Goal: Transaction & Acquisition: Purchase product/service

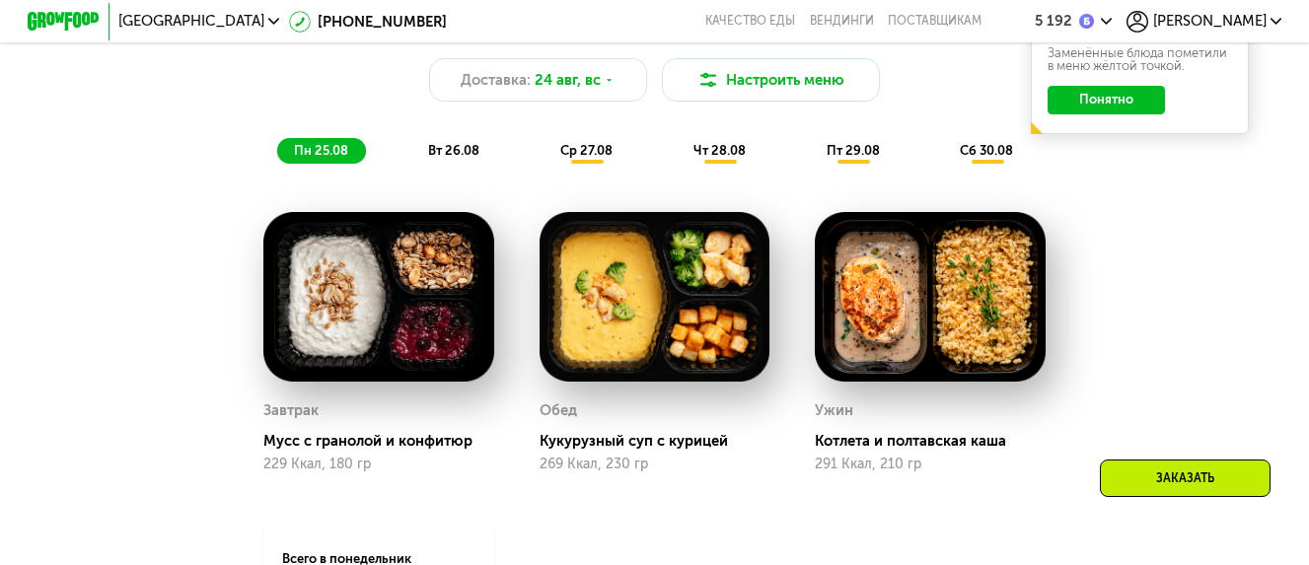
scroll to position [888, 0]
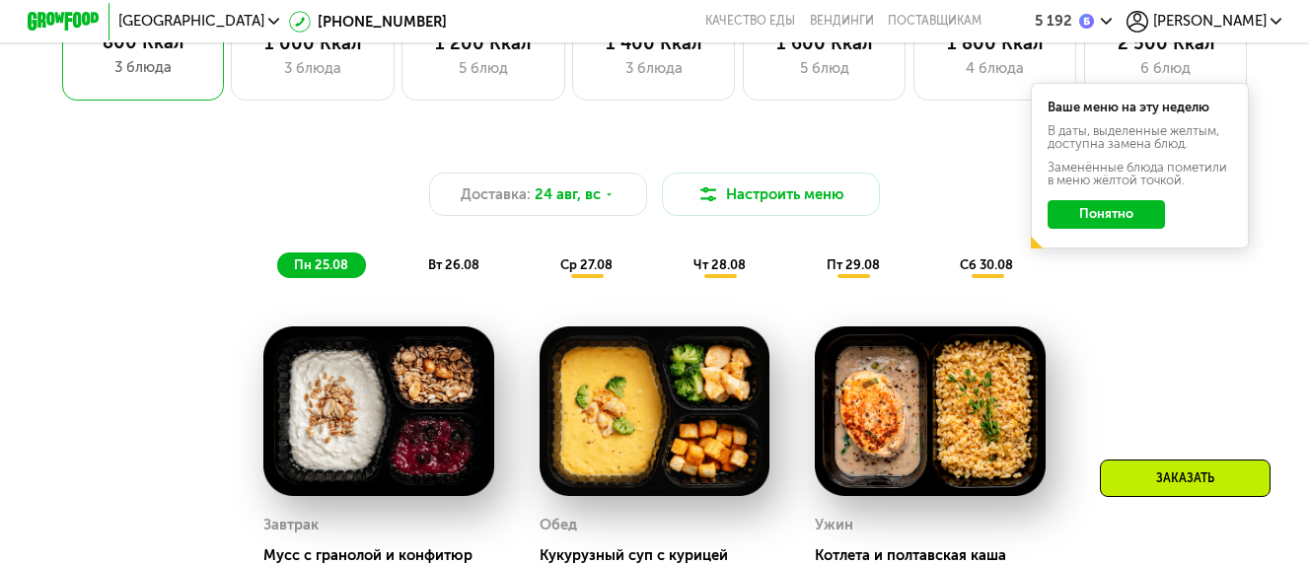
click at [1140, 221] on button "Понятно" at bounding box center [1107, 214] width 118 height 29
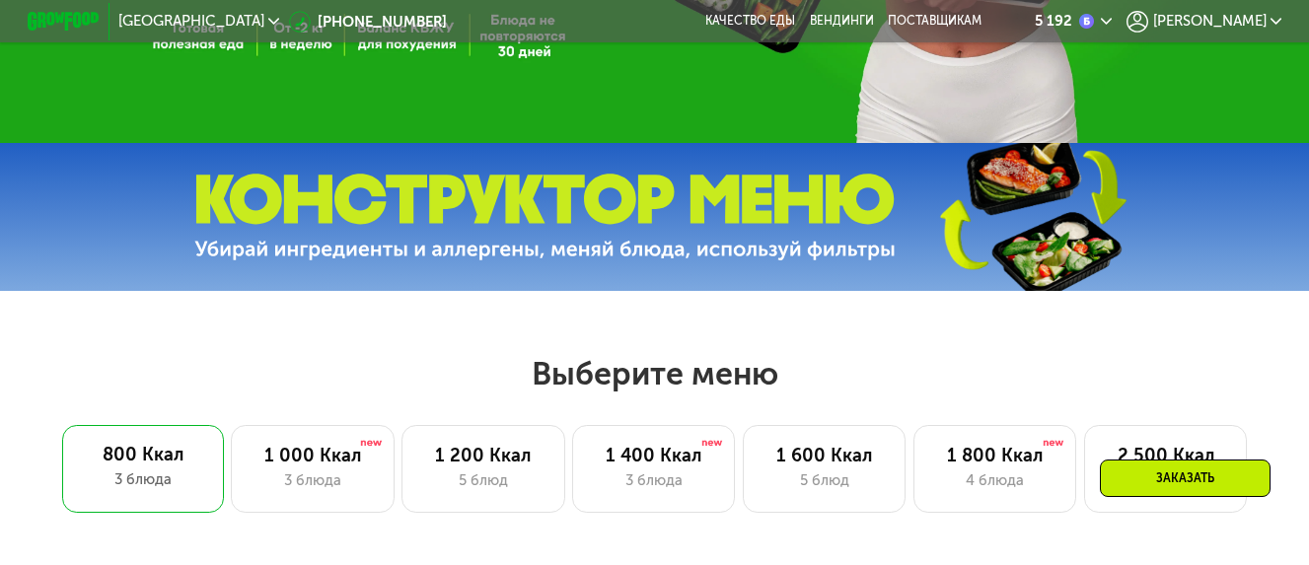
scroll to position [691, 0]
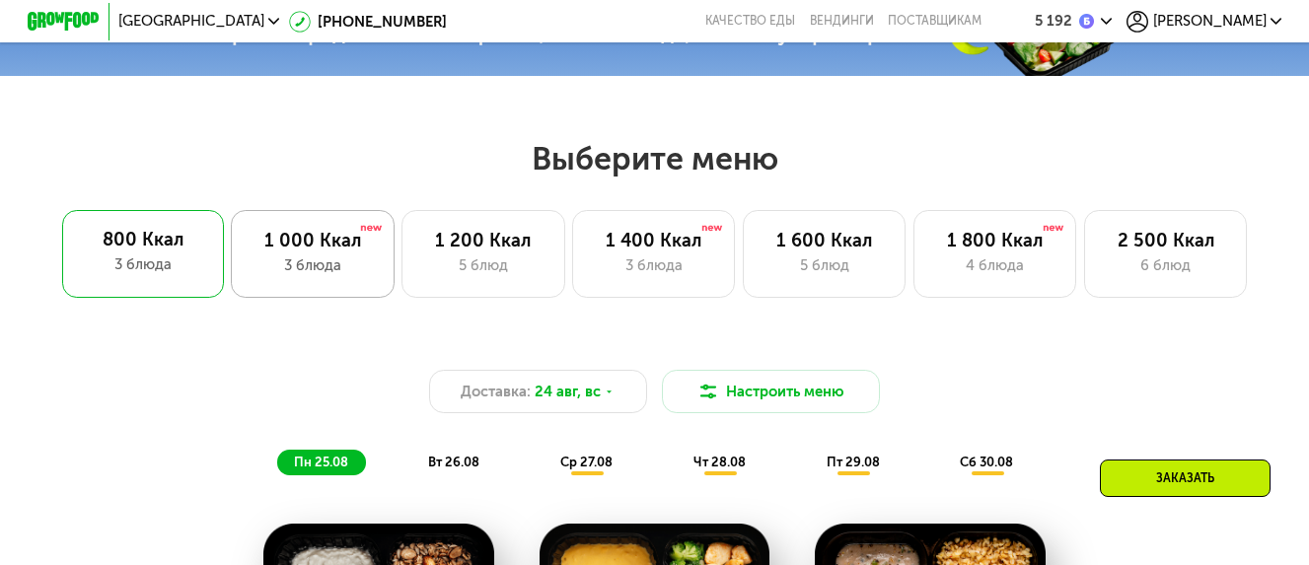
click at [312, 248] on div "1 000 Ккал" at bounding box center [312, 241] width 125 height 22
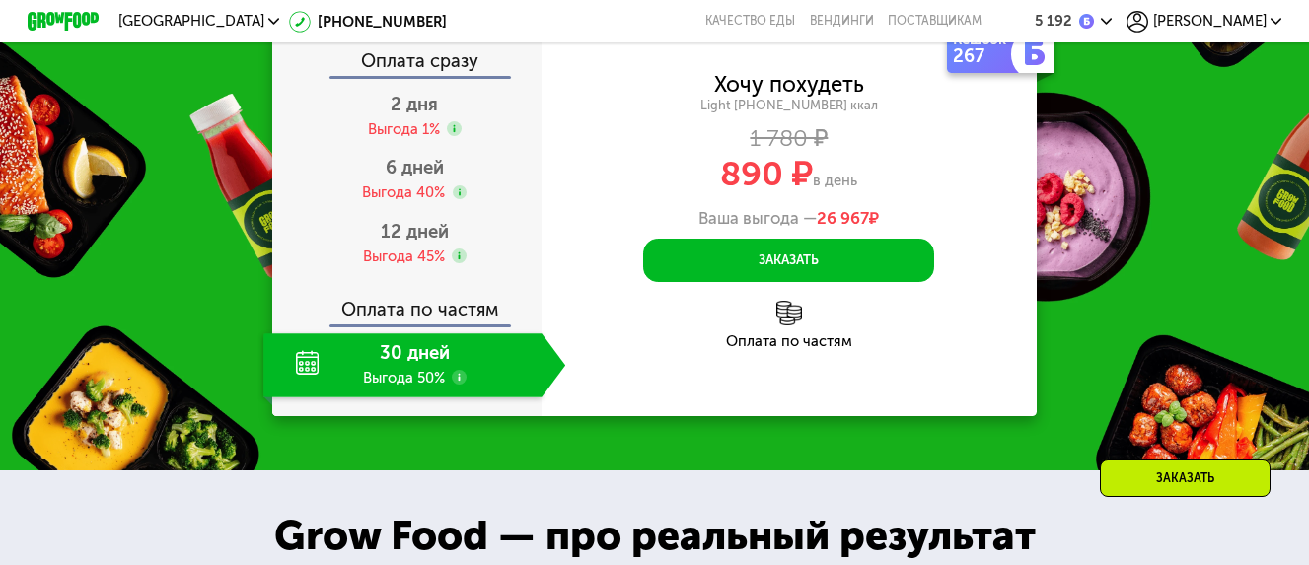
scroll to position [1874, 0]
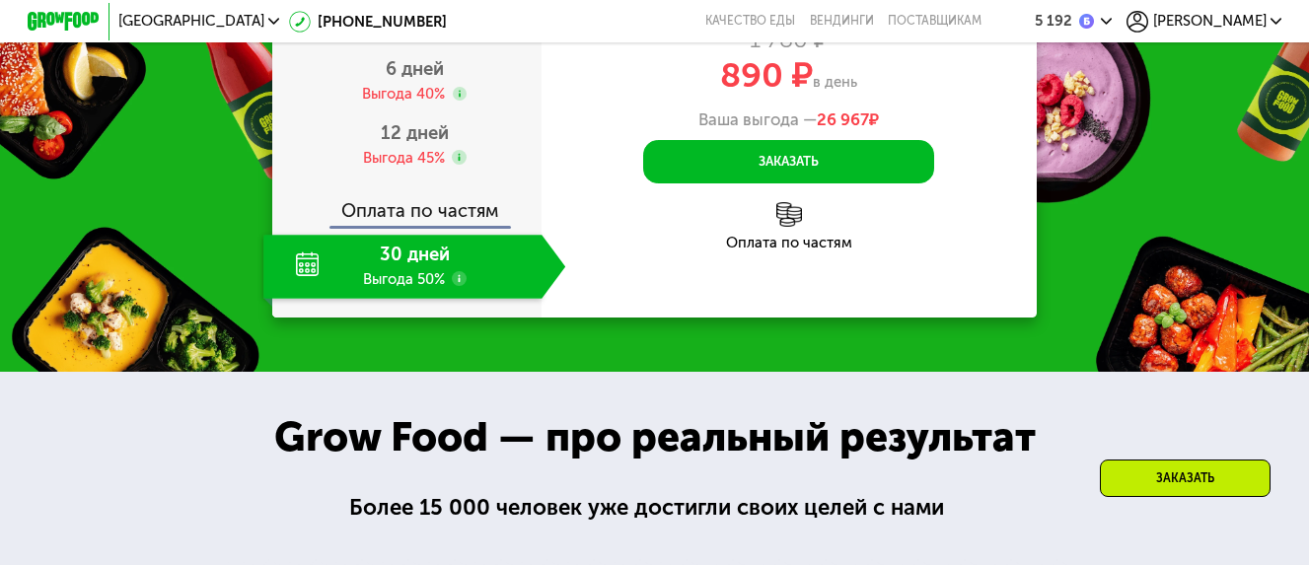
click at [1113, 15] on div "5 192" at bounding box center [1074, 22] width 78 height 22
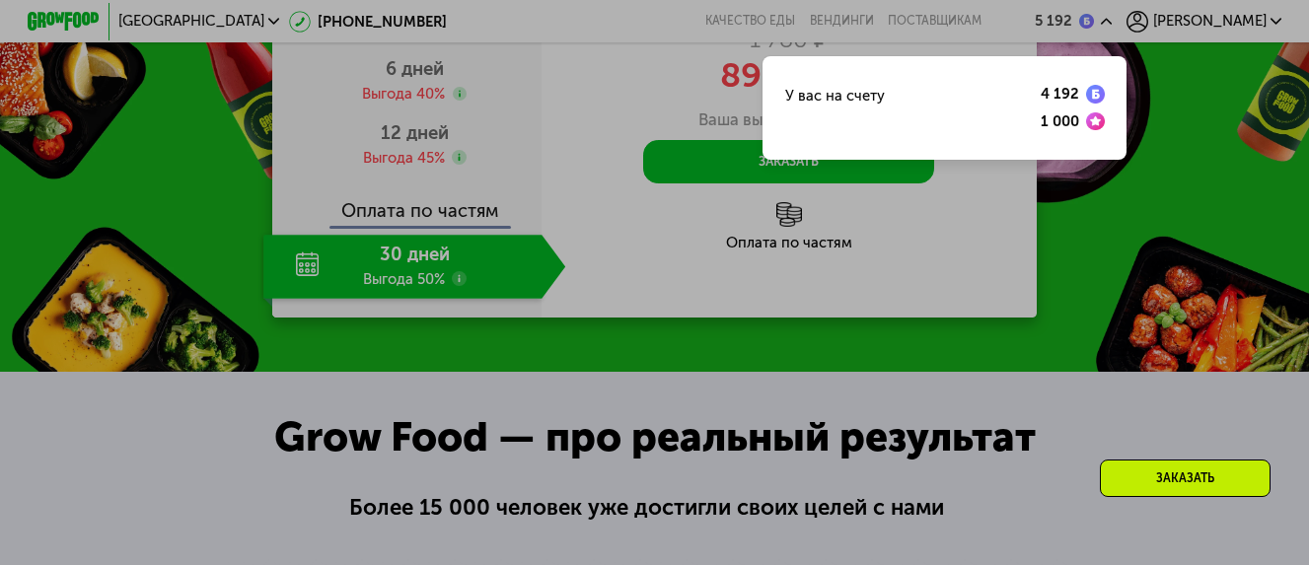
click at [1079, 120] on div "1 000" at bounding box center [1060, 121] width 38 height 15
click at [1079, 91] on div "4 192" at bounding box center [1060, 94] width 38 height 15
click at [1213, 146] on div at bounding box center [654, 282] width 1309 height 565
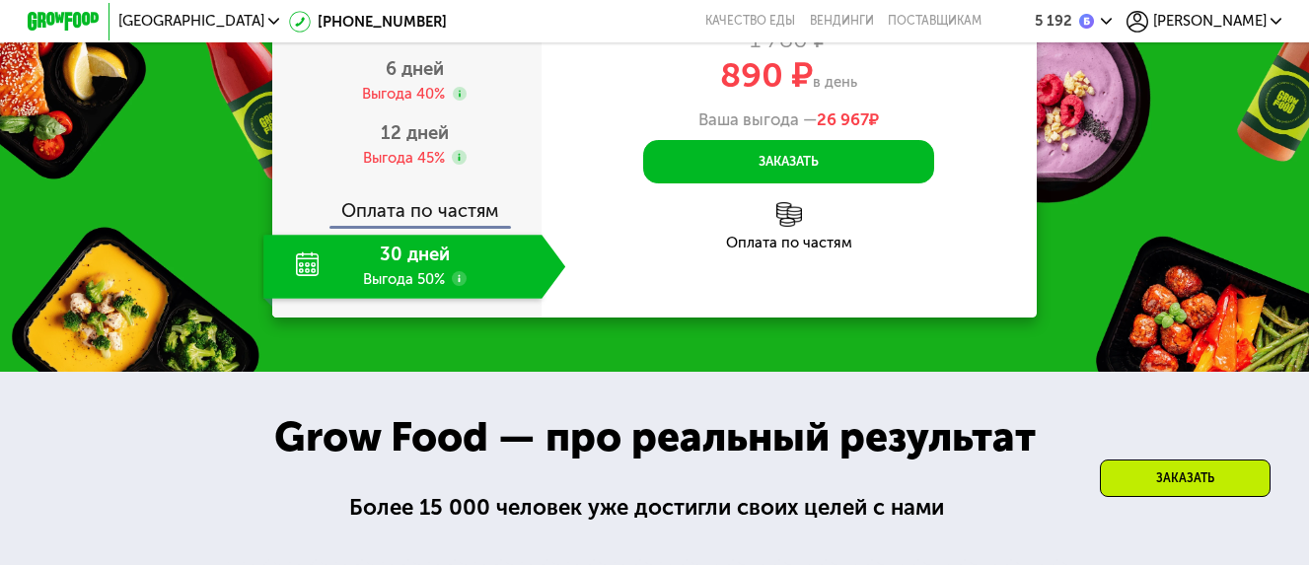
click at [460, 286] on use at bounding box center [459, 278] width 15 height 15
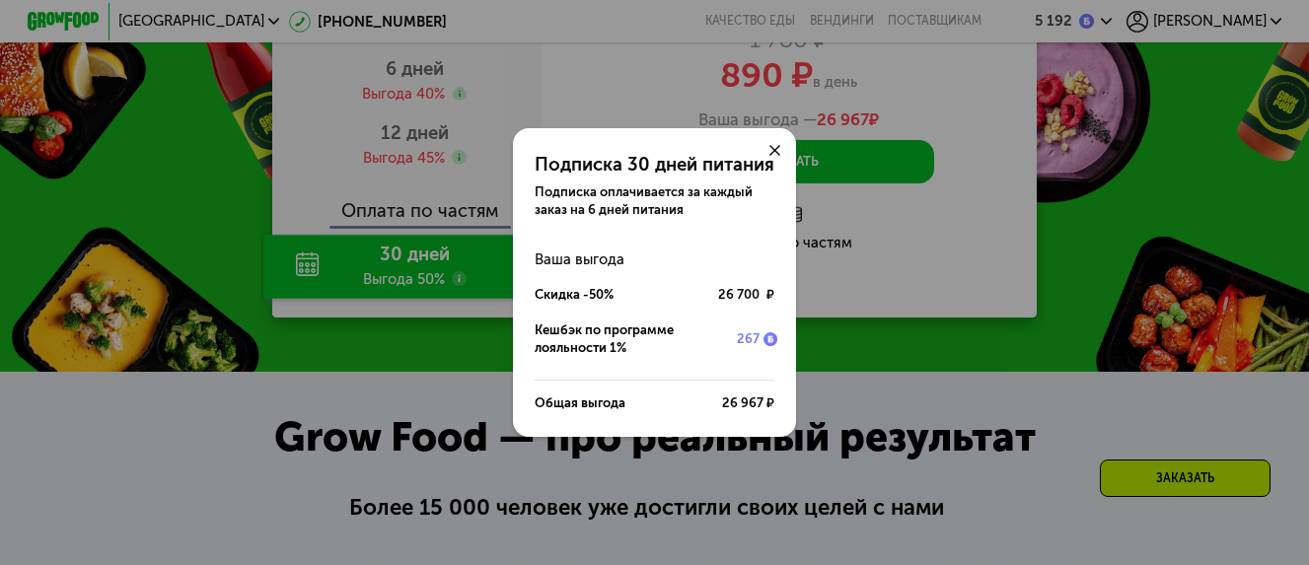
click at [772, 145] on use at bounding box center [774, 150] width 11 height 11
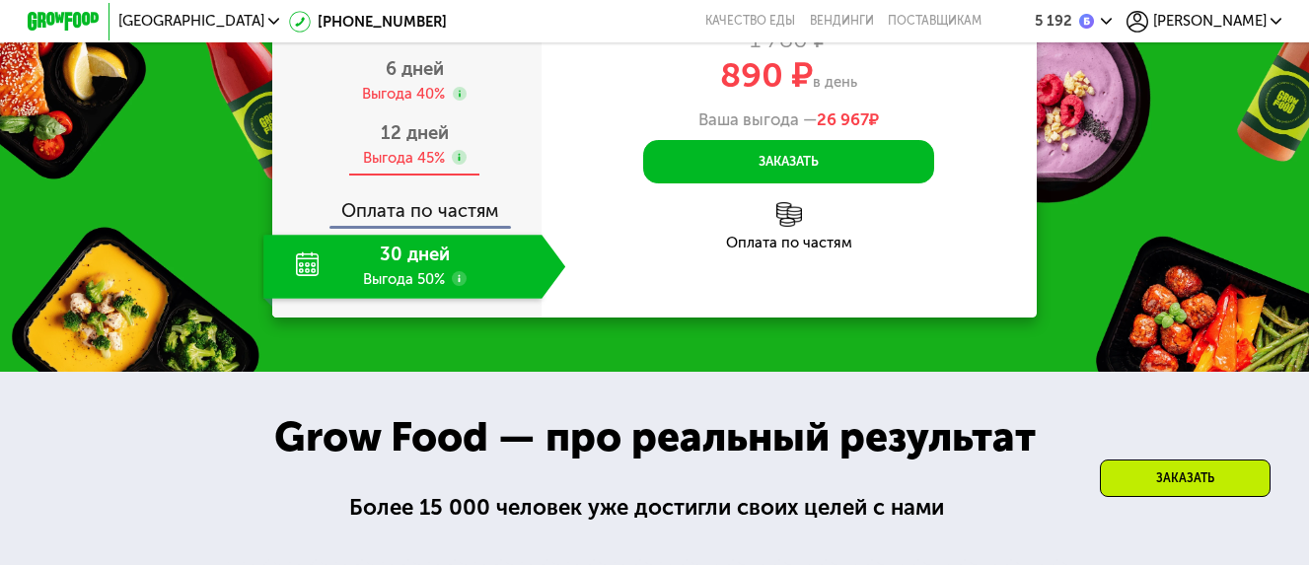
click at [457, 165] on use at bounding box center [459, 157] width 15 height 15
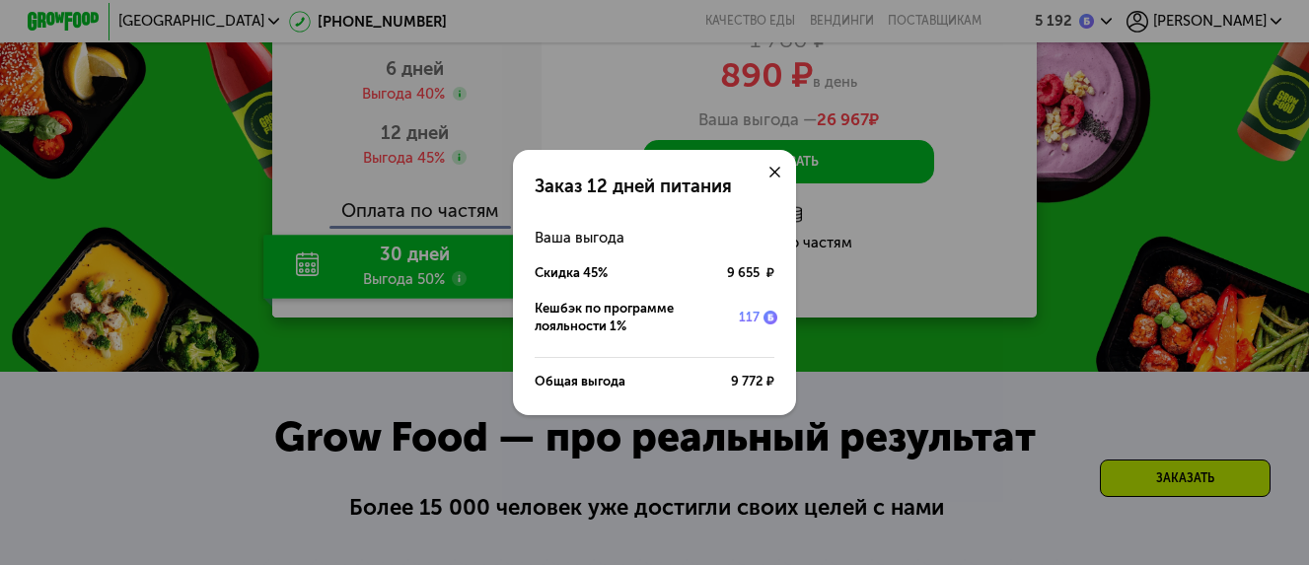
click at [697, 476] on div "Заказ 12 дней питания Ваша выгода Скидка 45% 9 655 ₽ Кешбэк по программе лояльн…" at bounding box center [654, 282] width 1309 height 565
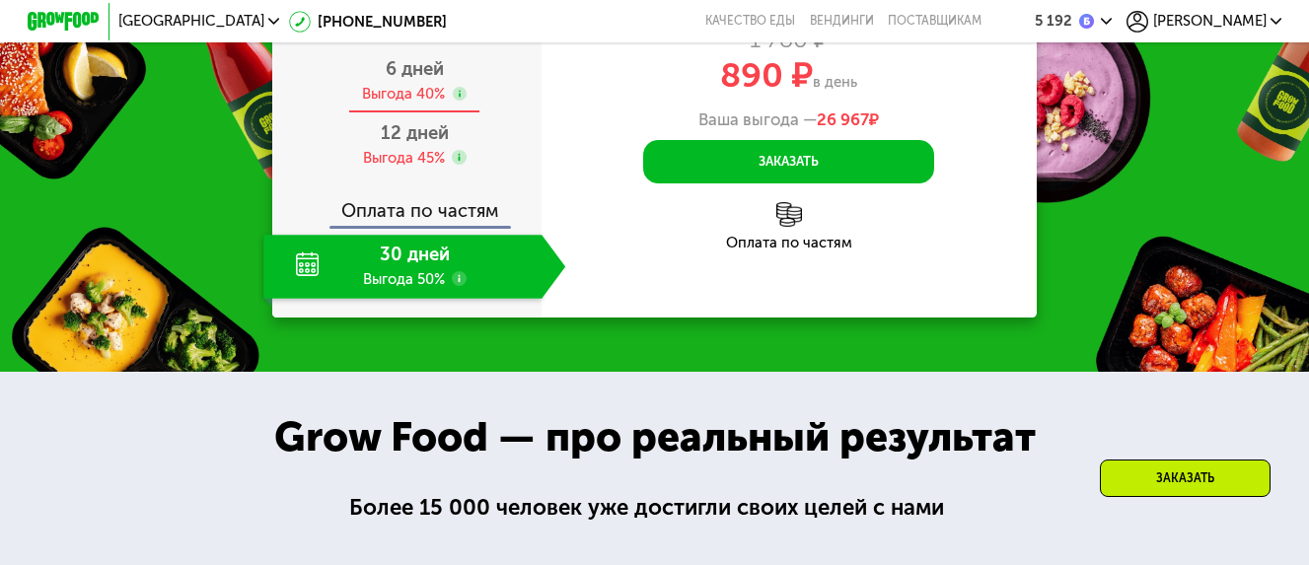
click at [408, 80] on div "6 дней" at bounding box center [415, 69] width 58 height 22
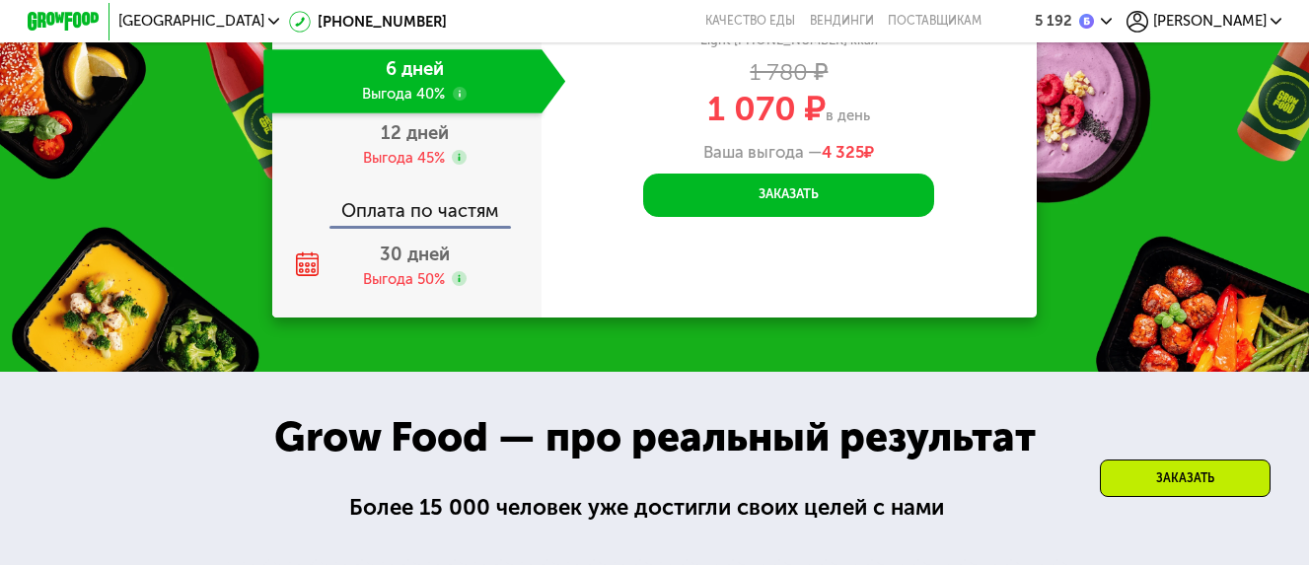
click at [461, 102] on use at bounding box center [460, 94] width 15 height 15
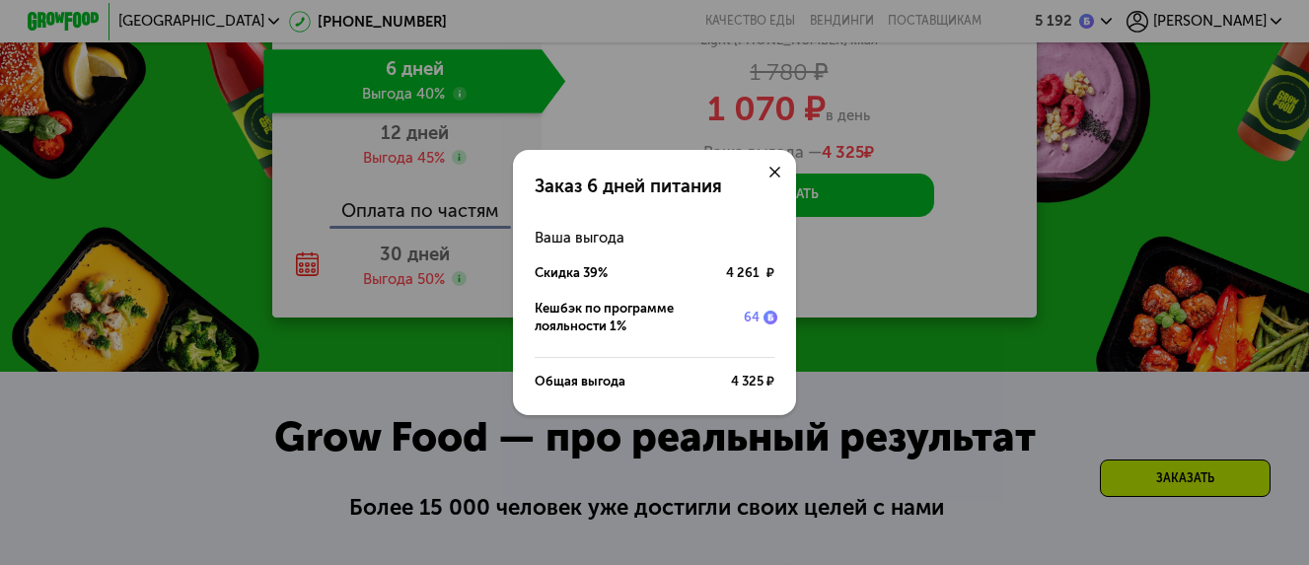
click at [568, 515] on div "Заказ 6 дней питания Ваша выгода Скидка 39% 4 261 ₽ Кешбэк по программе лояльно…" at bounding box center [654, 282] width 1309 height 565
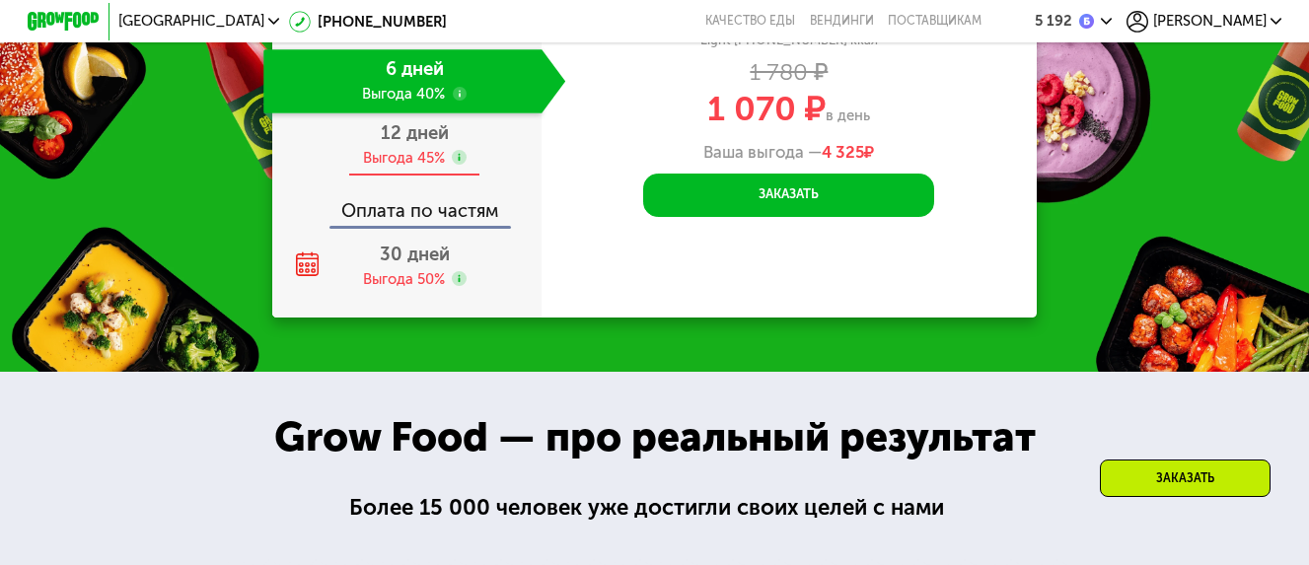
click at [394, 168] on div "Выгода 45%" at bounding box center [404, 158] width 82 height 20
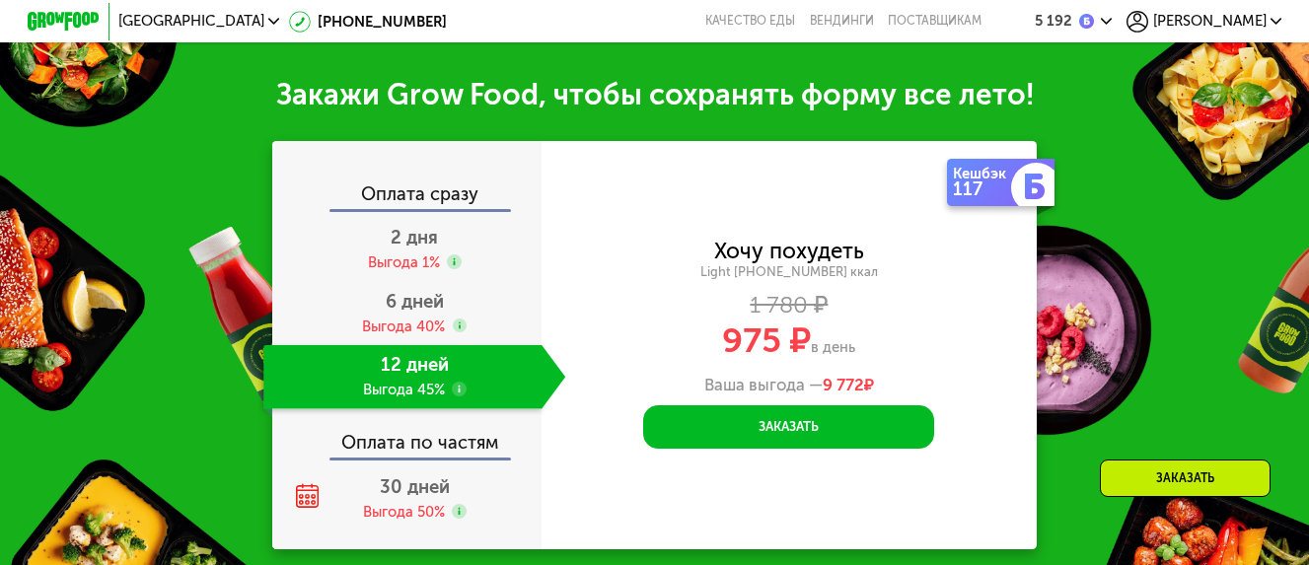
scroll to position [1949, 0]
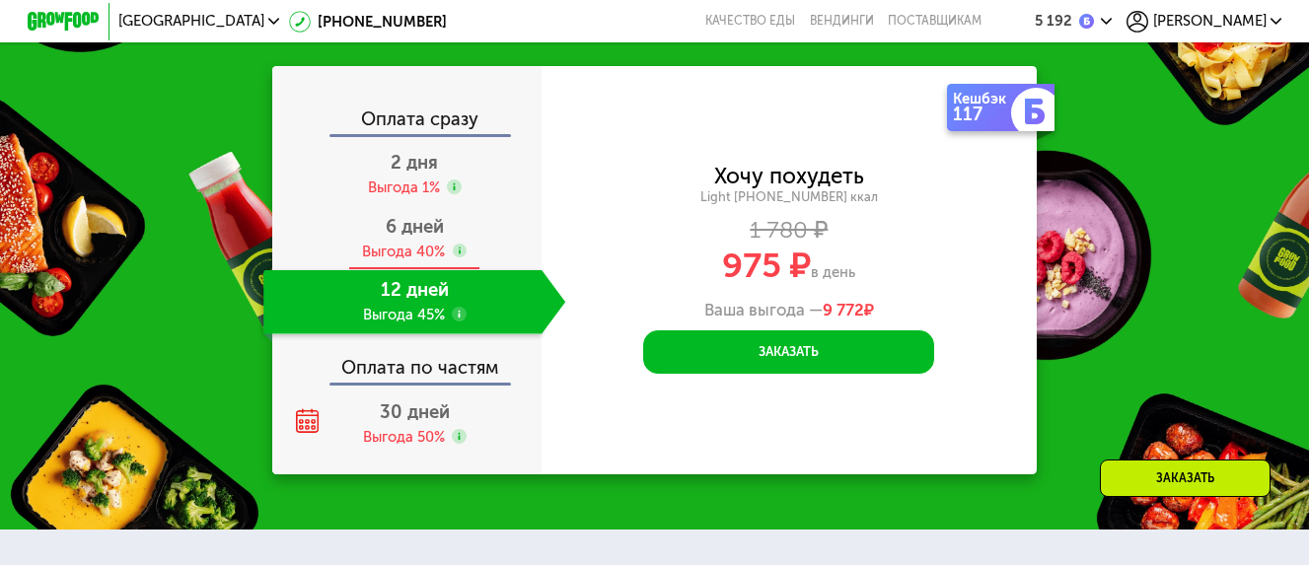
click at [423, 262] on div "6 дней Выгода 40%" at bounding box center [414, 239] width 302 height 64
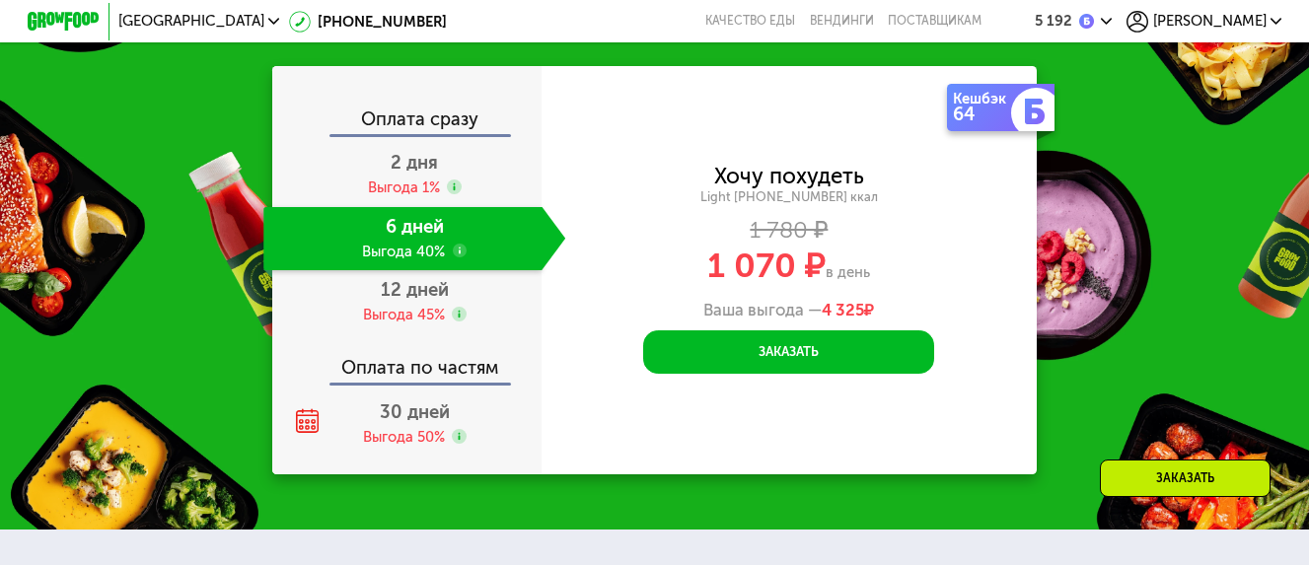
scroll to position [1874, 0]
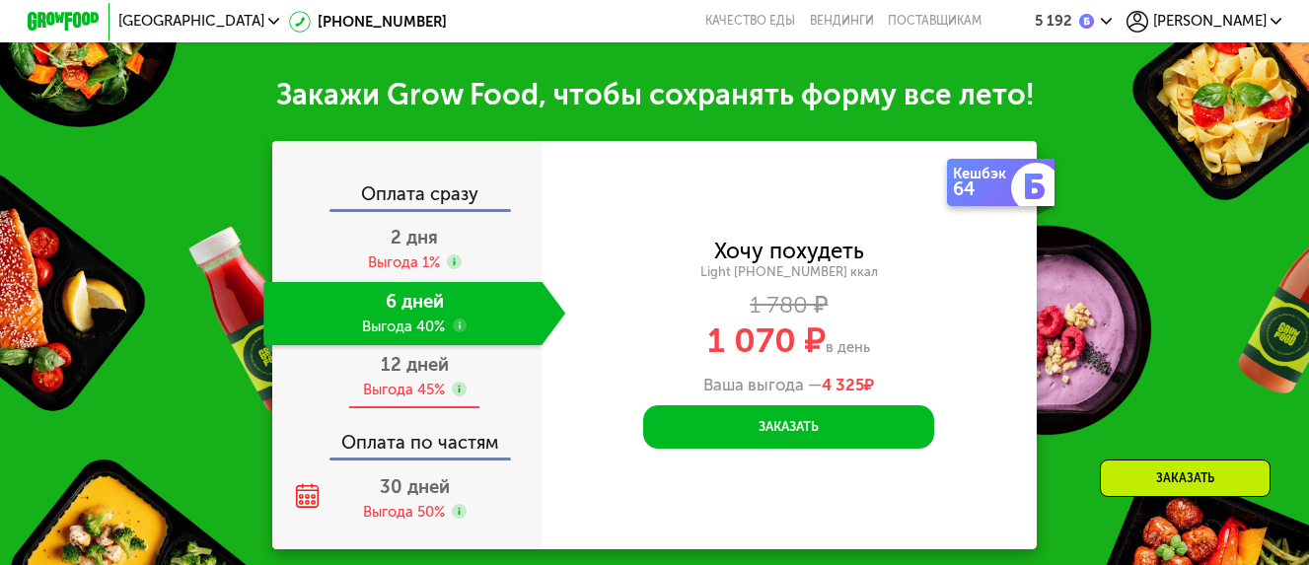
click at [419, 380] on div "Выгода 45%" at bounding box center [404, 390] width 82 height 20
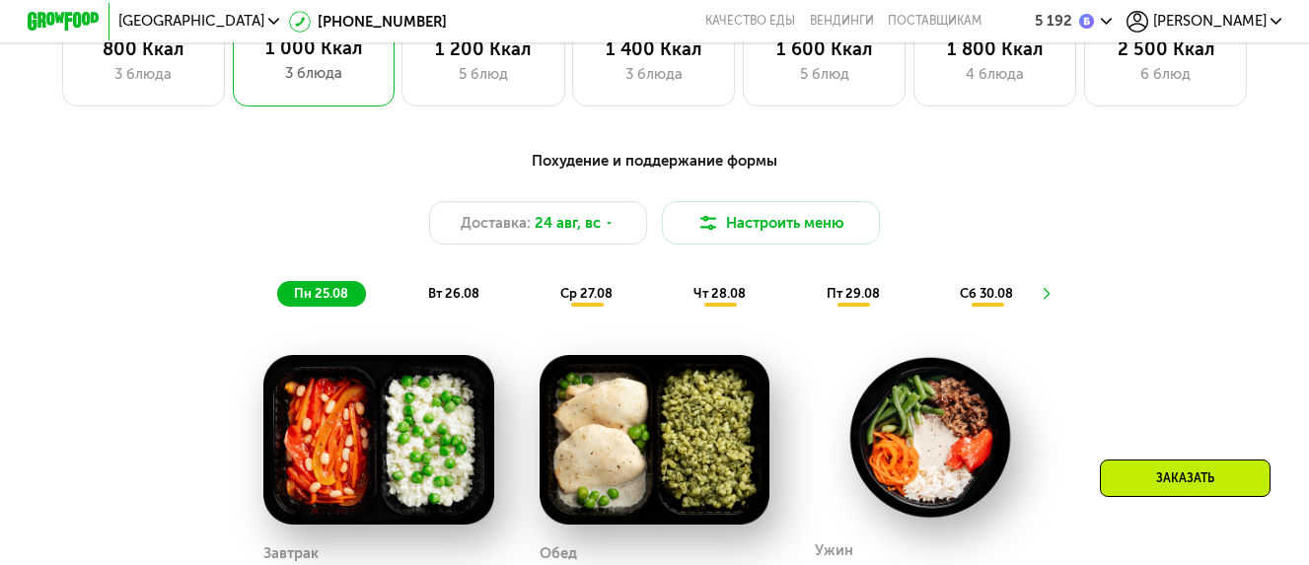
scroll to position [987, 0]
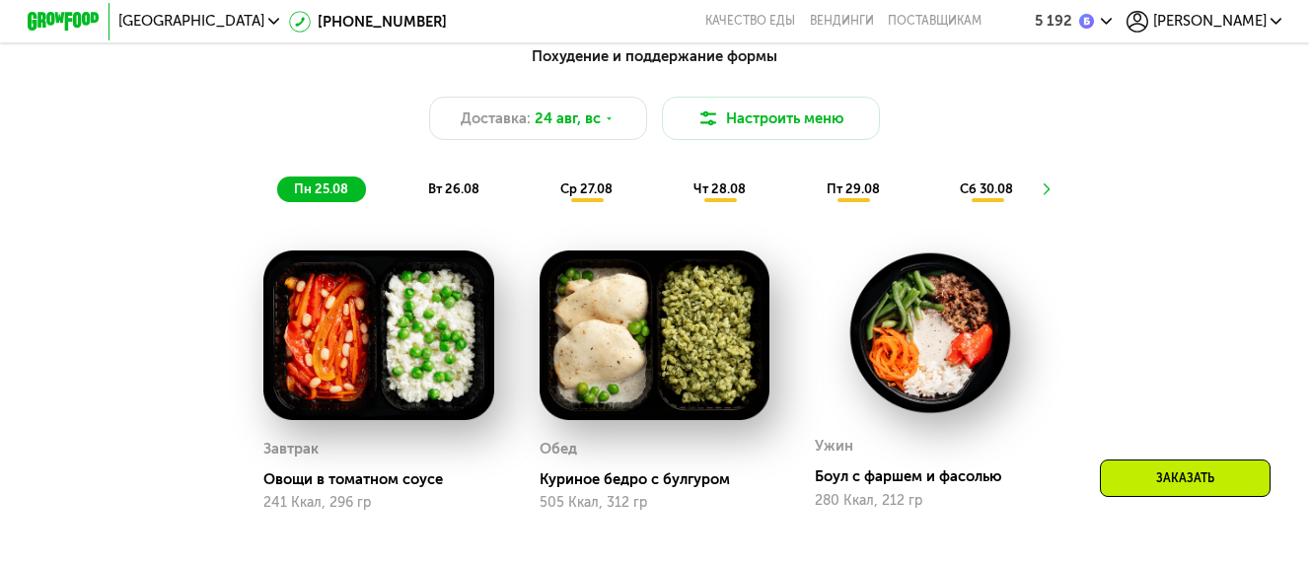
click at [428, 196] on span "вт 26.08" at bounding box center [453, 189] width 51 height 15
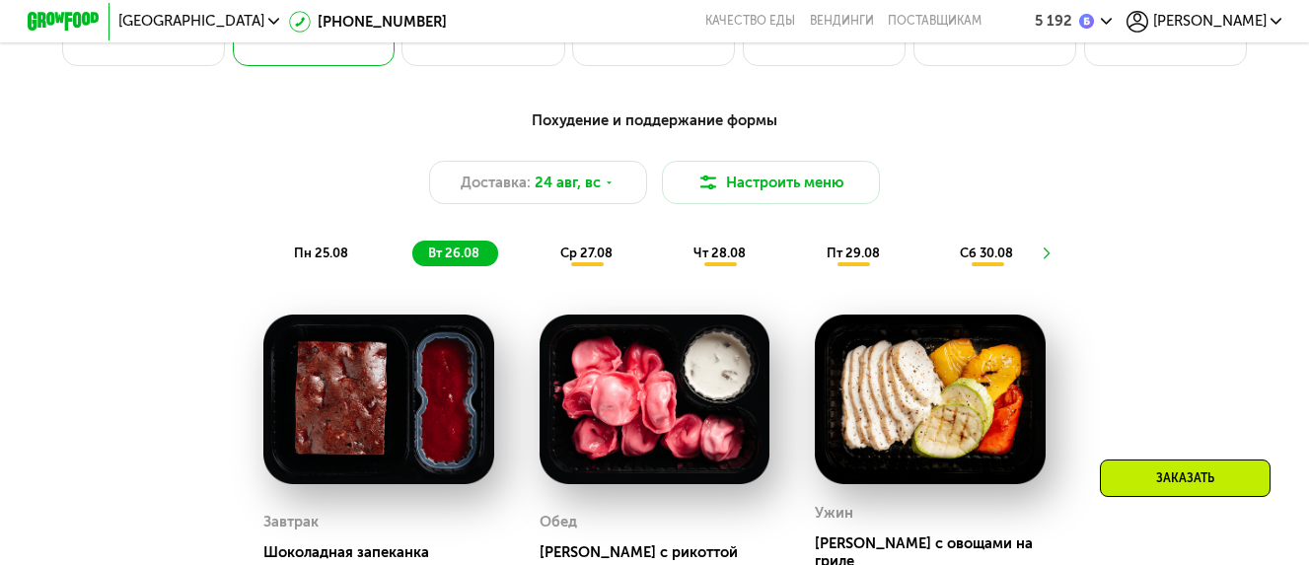
scroll to position [789, 0]
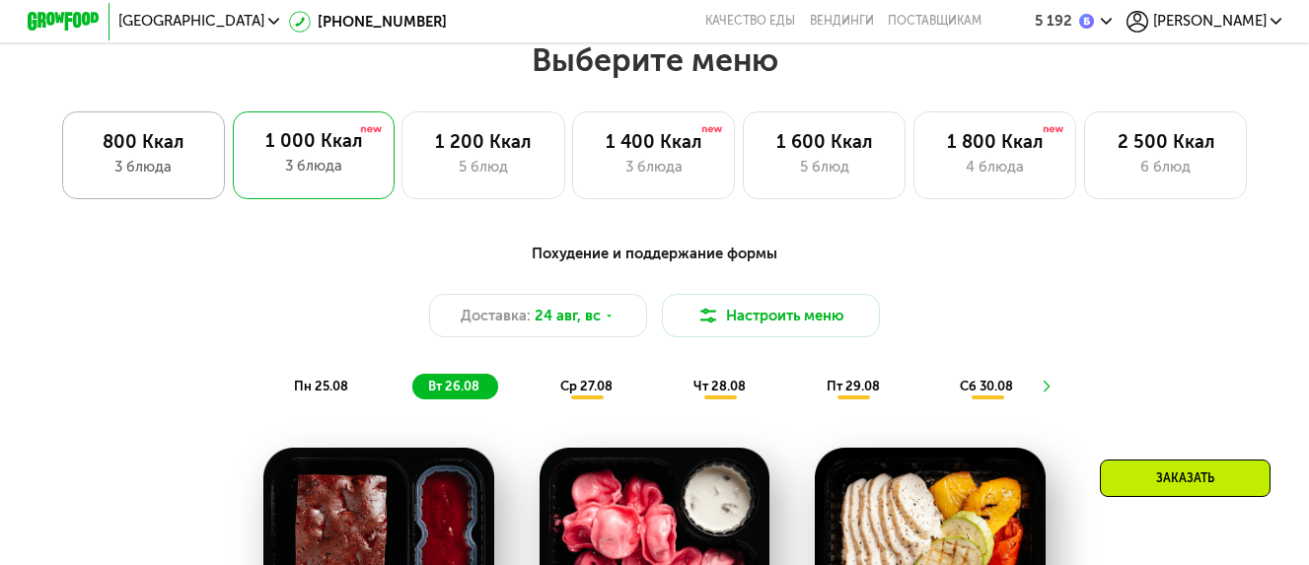
click at [101, 169] on div "3 блюда" at bounding box center [143, 167] width 125 height 22
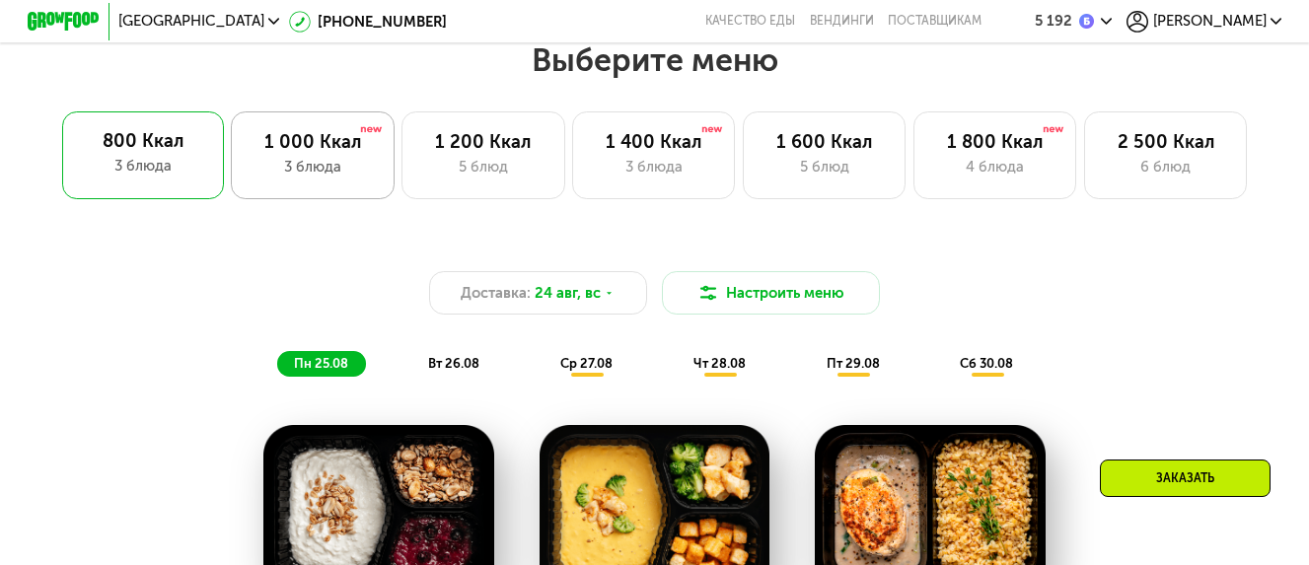
click at [329, 166] on div "3 блюда" at bounding box center [312, 167] width 125 height 22
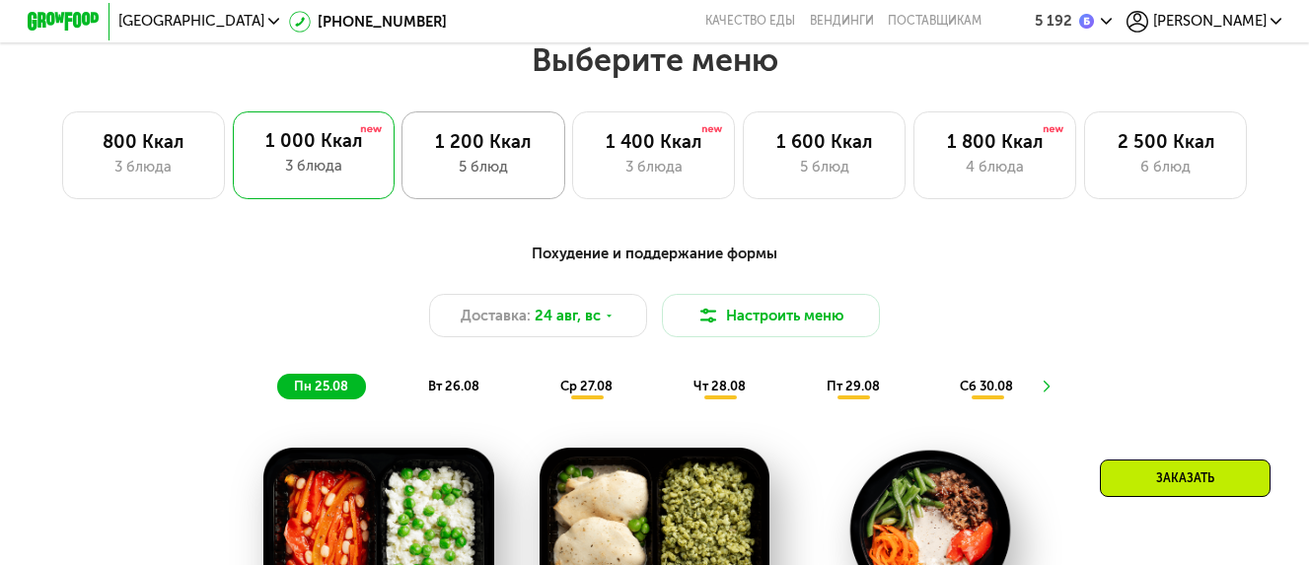
click at [465, 170] on div "5 блюд" at bounding box center [482, 167] width 125 height 22
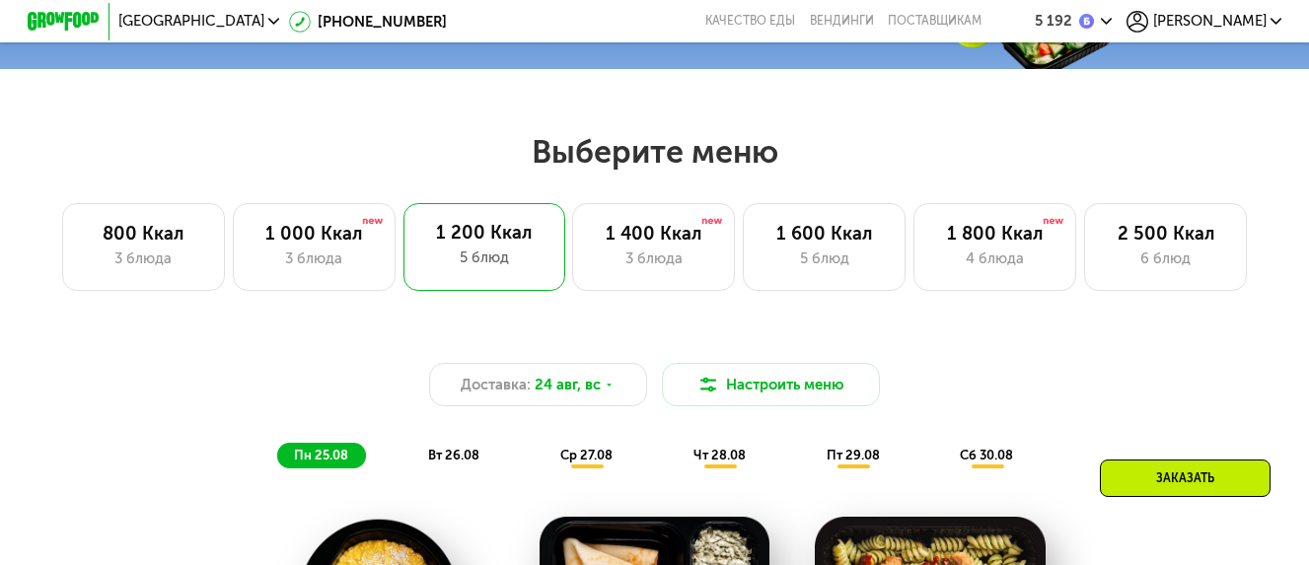
scroll to position [493, 0]
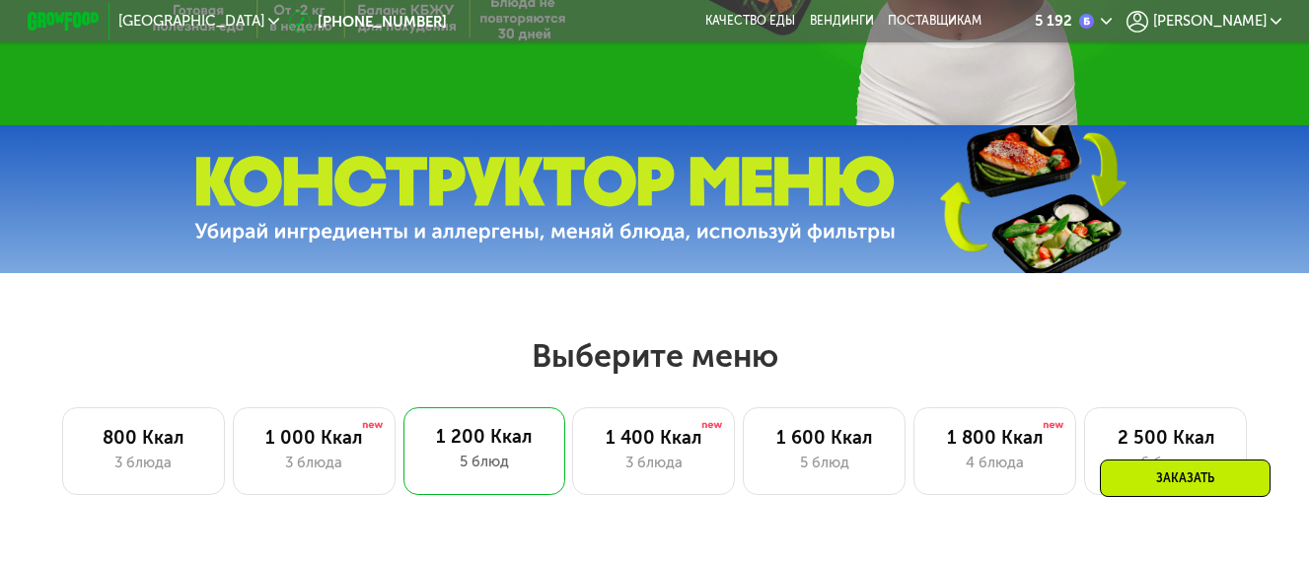
drag, startPoint x: 635, startPoint y: 443, endPoint x: 1176, endPoint y: 284, distance: 563.5
click at [634, 445] on div "1 400 Ккал" at bounding box center [653, 438] width 125 height 22
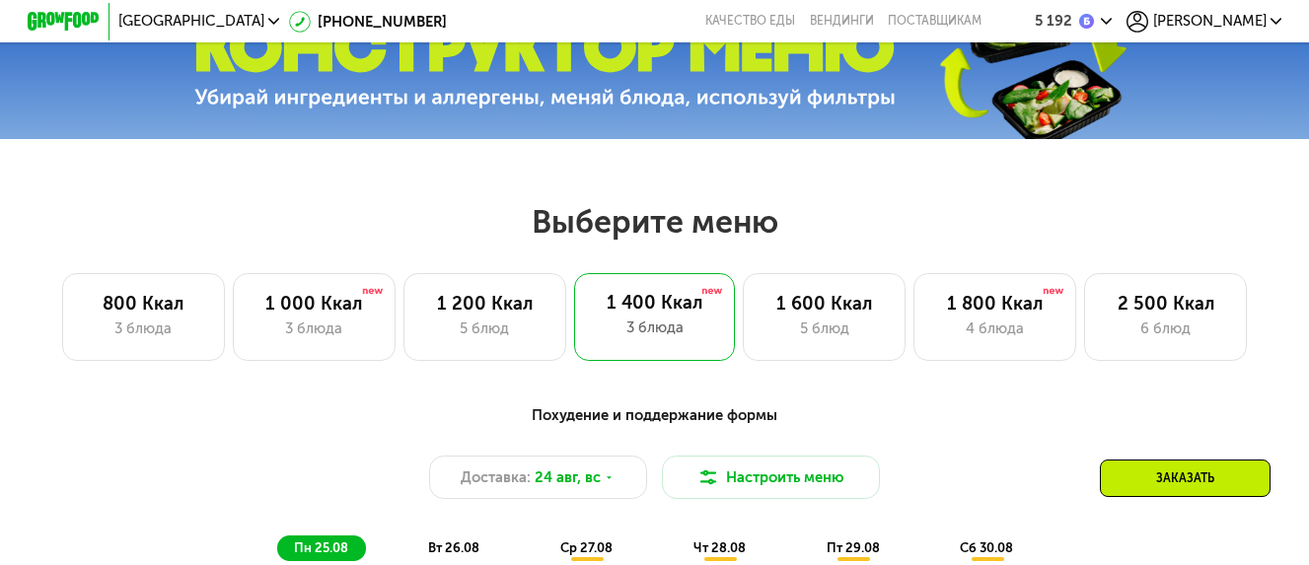
scroll to position [691, 0]
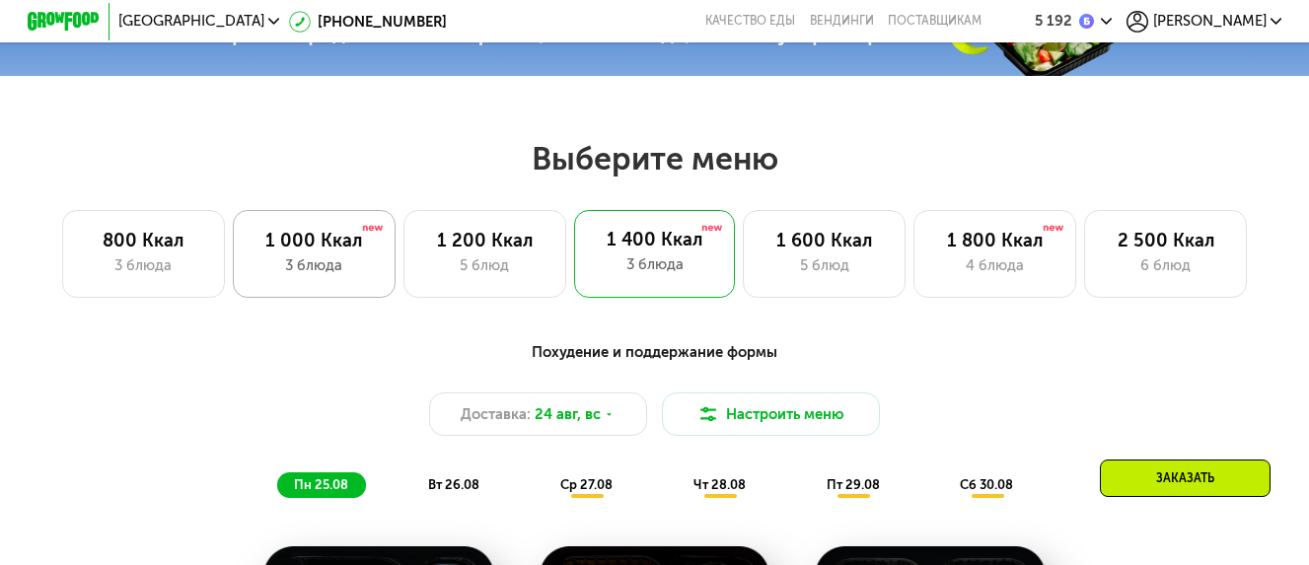
click at [324, 252] on div "1 000 Ккал" at bounding box center [314, 241] width 125 height 22
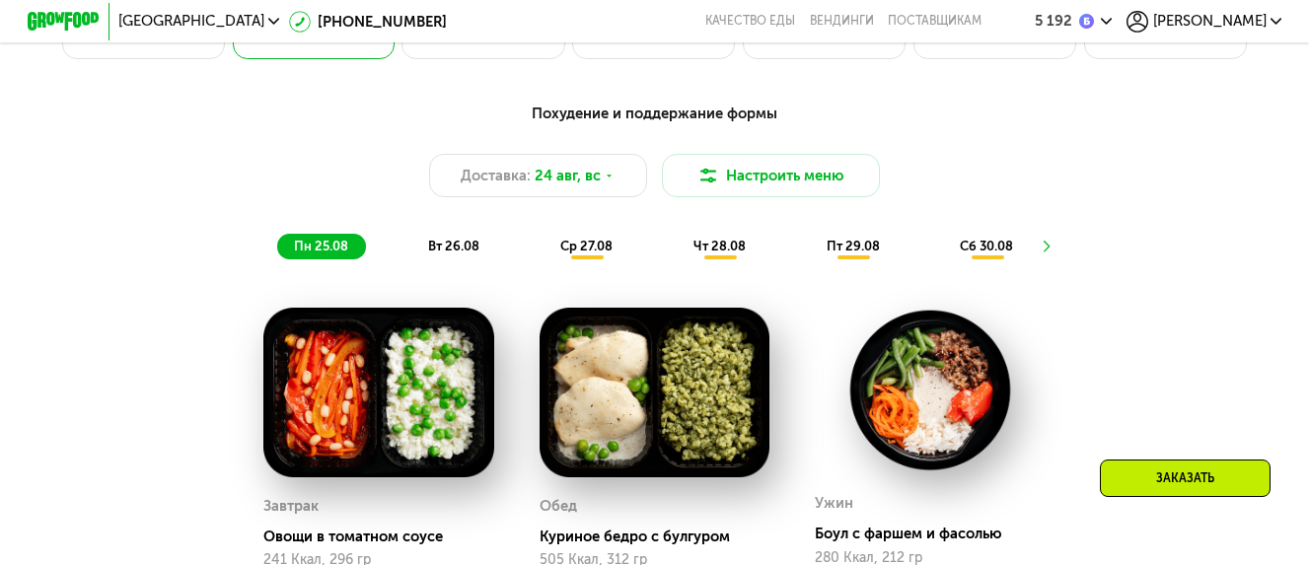
scroll to position [592, 0]
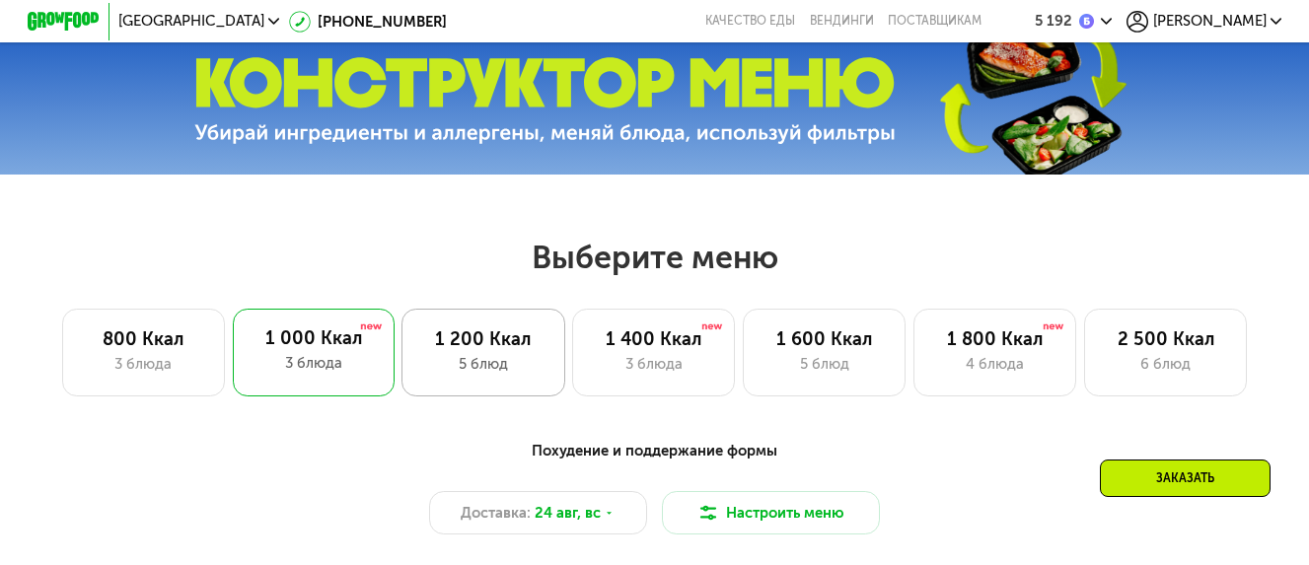
click at [468, 361] on div "5 блюд" at bounding box center [482, 364] width 125 height 22
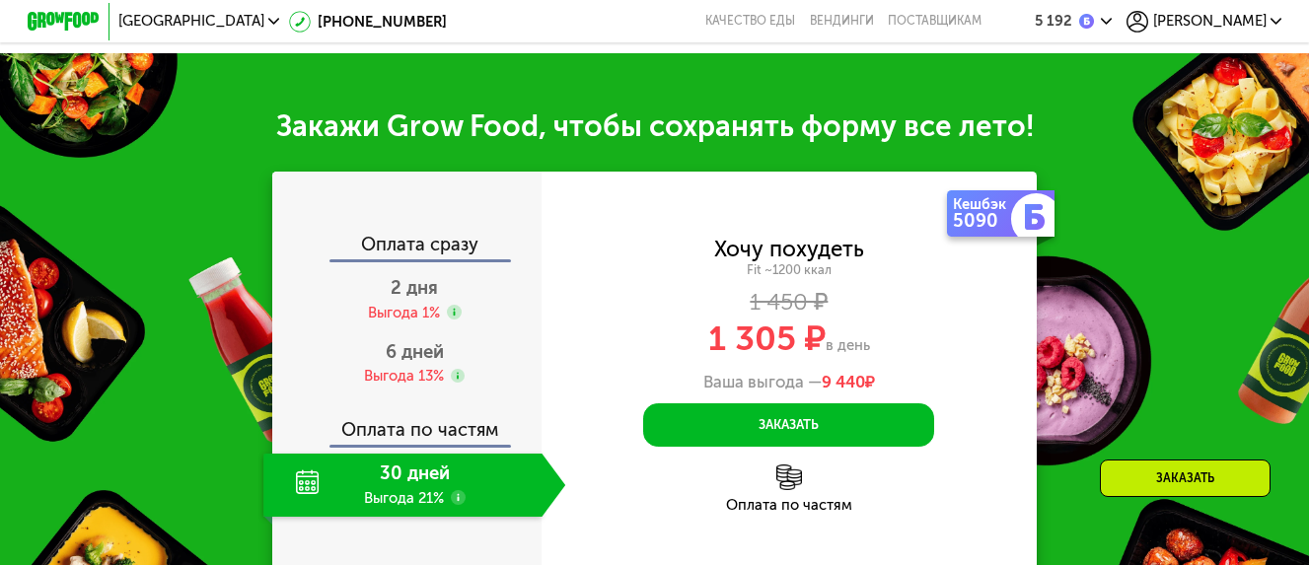
scroll to position [1874, 0]
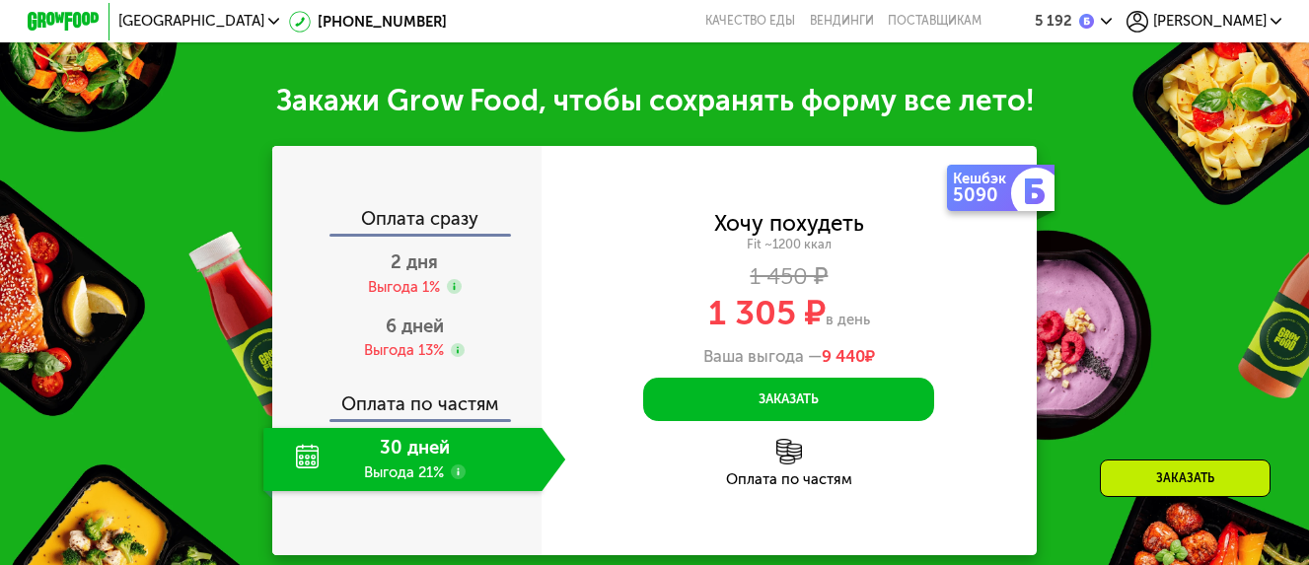
click at [969, 186] on div "Кешбэк" at bounding box center [984, 179] width 62 height 15
click at [1034, 204] on img at bounding box center [1035, 192] width 26 height 26
click at [983, 186] on div "Кешбэк" at bounding box center [984, 179] width 62 height 15
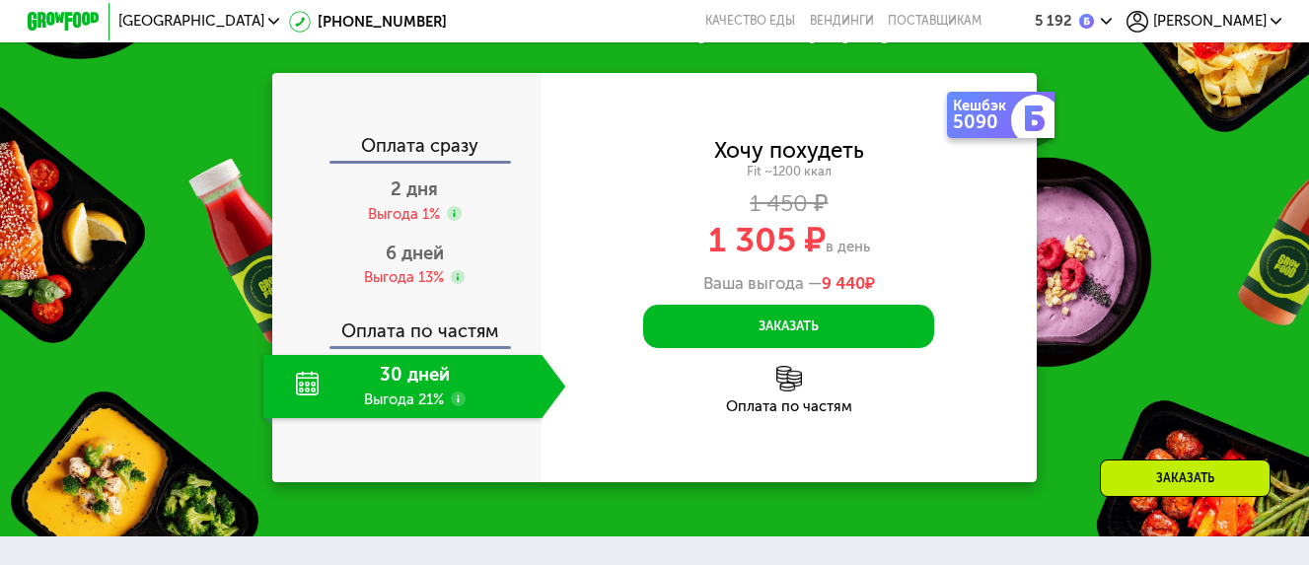
scroll to position [1973, 0]
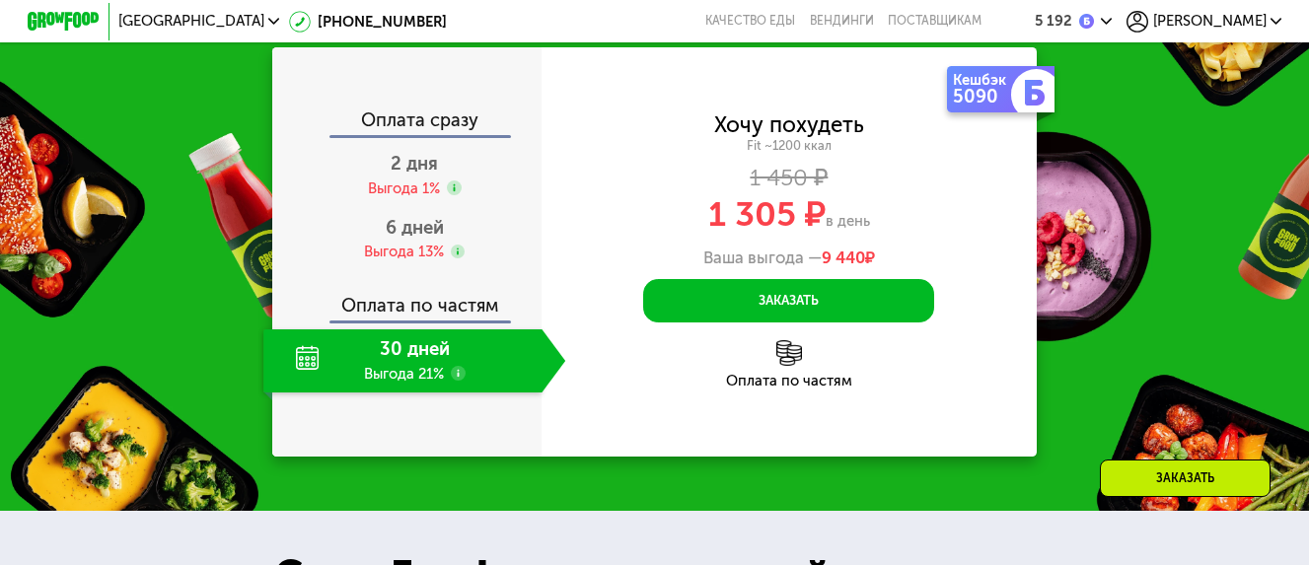
click at [855, 267] on span "9 440" at bounding box center [843, 258] width 43 height 20
click at [1000, 106] on div "5090" at bounding box center [984, 97] width 62 height 18
